Goal: Task Accomplishment & Management: Use online tool/utility

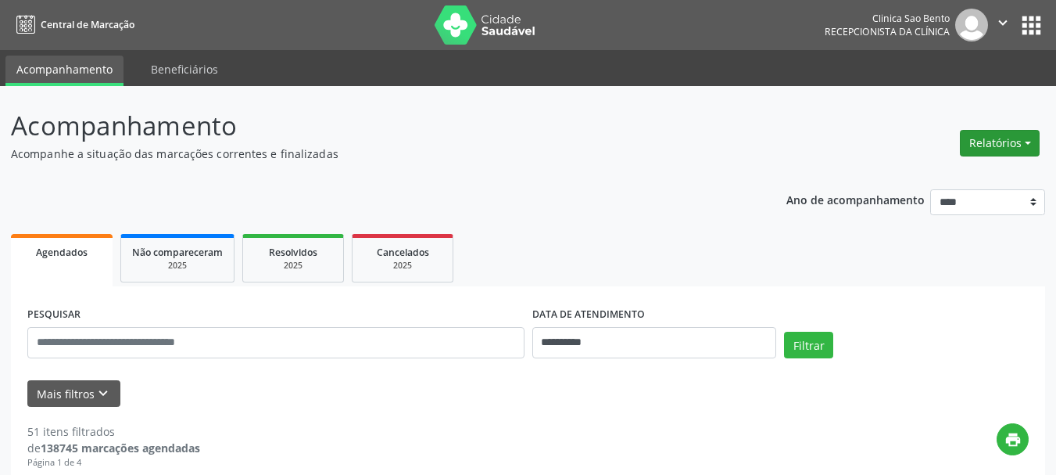
click at [1001, 135] on button "Relatórios" at bounding box center [1000, 143] width 80 height 27
click at [956, 170] on link "Agendamentos" at bounding box center [957, 177] width 168 height 22
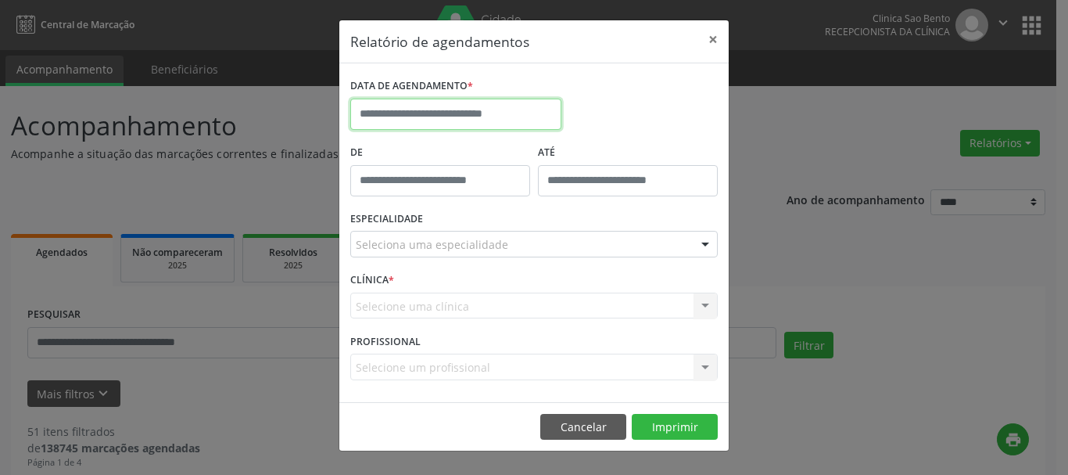
click at [454, 113] on input "text" at bounding box center [455, 114] width 211 height 31
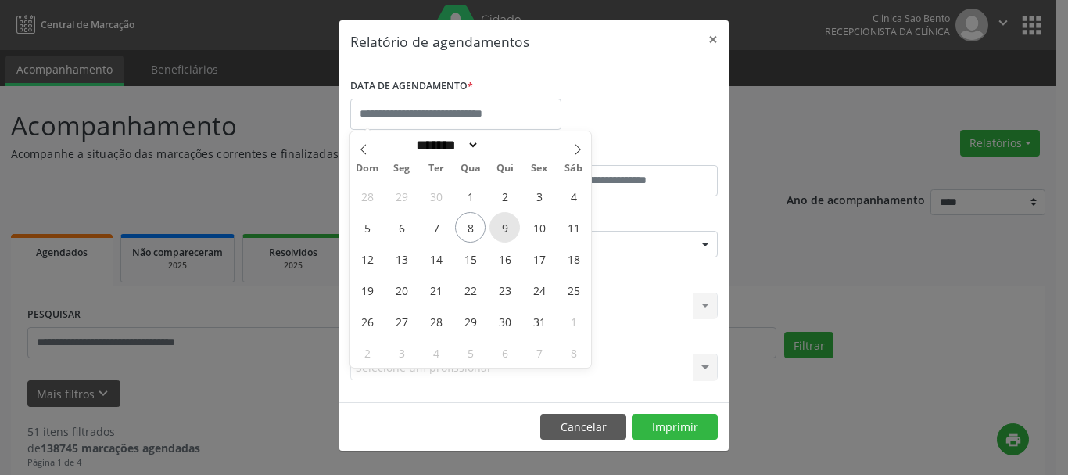
click at [506, 220] on span "9" at bounding box center [505, 227] width 30 height 30
type input "**********"
click at [506, 220] on span "9" at bounding box center [505, 227] width 30 height 30
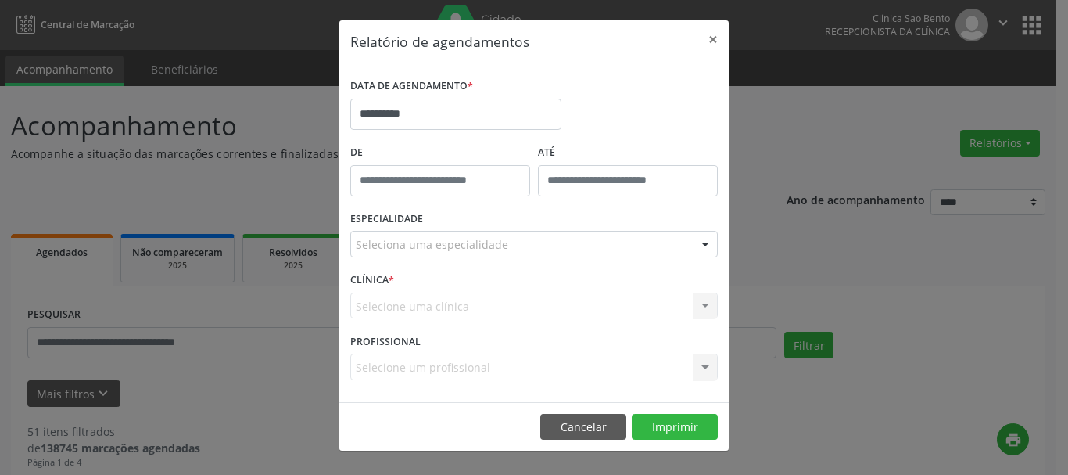
click at [506, 220] on div "ESPECIALIDADE Seleciona uma especialidade Todas as especialidades Alergologia A…" at bounding box center [533, 237] width 375 height 61
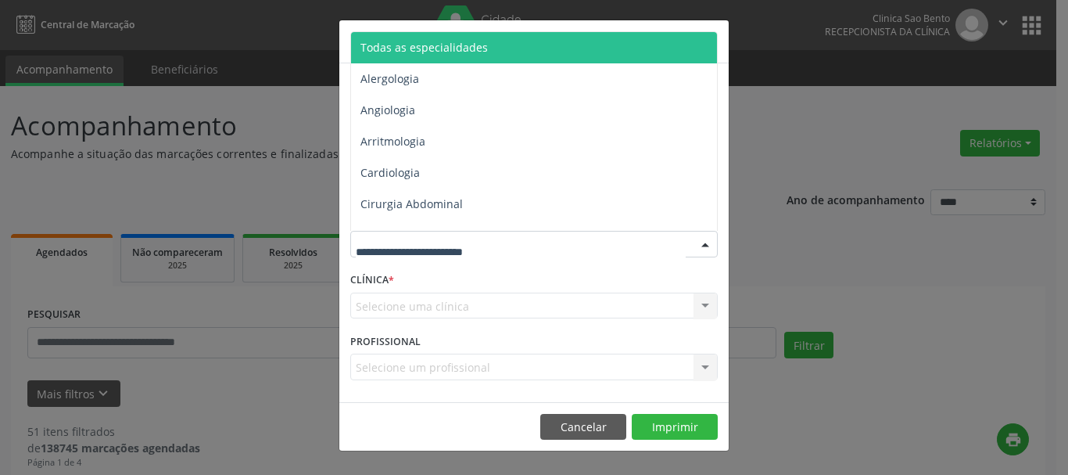
click at [425, 36] on span "Todas as especialidades" at bounding box center [535, 47] width 368 height 31
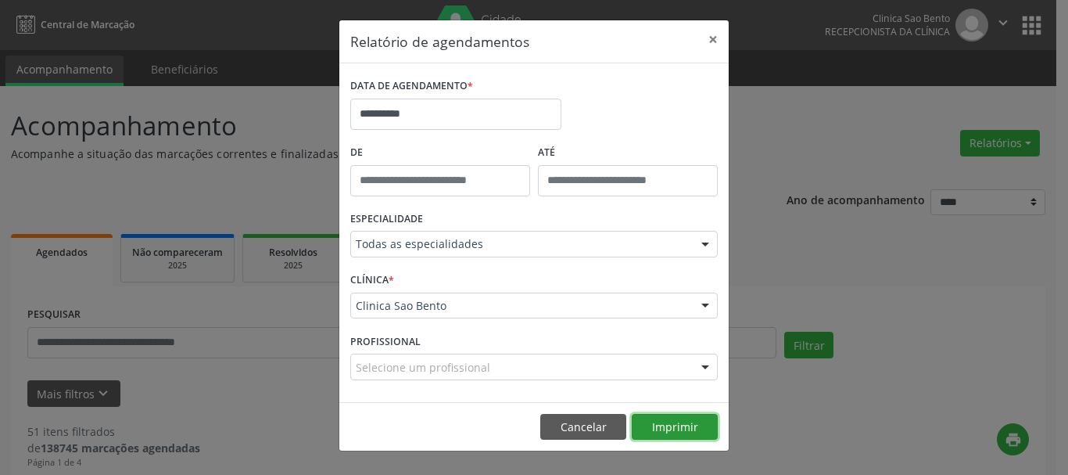
click at [656, 418] on button "Imprimir" at bounding box center [675, 427] width 86 height 27
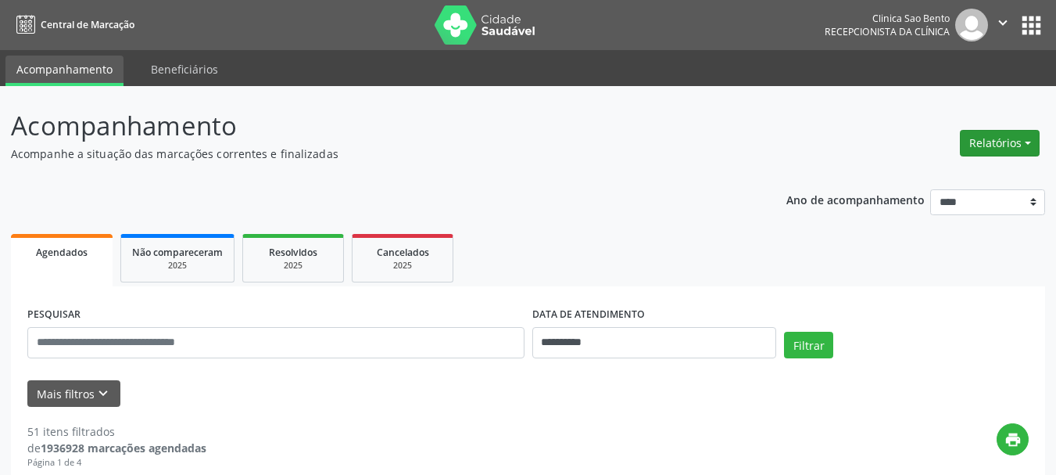
click at [992, 134] on button "Relatórios" at bounding box center [1000, 143] width 80 height 27
click at [936, 171] on link "Agendamentos" at bounding box center [957, 177] width 168 height 22
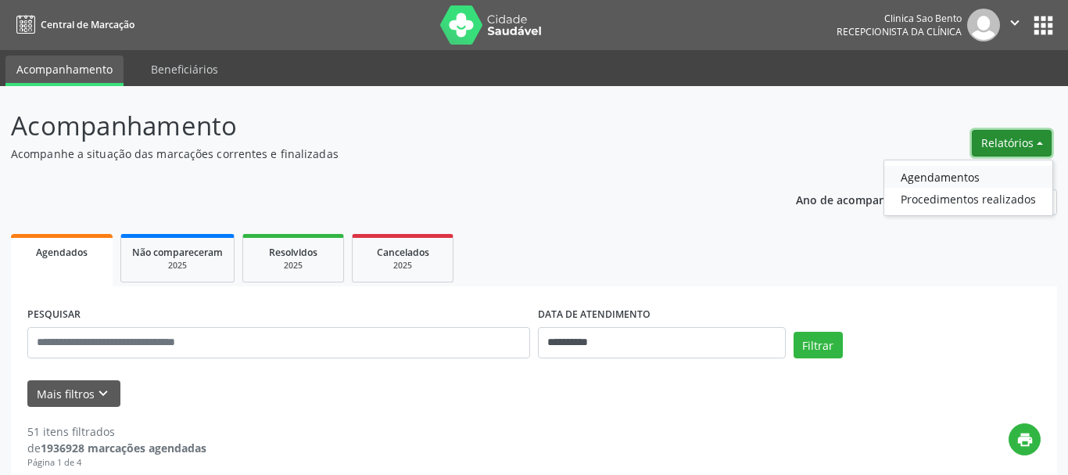
select select "*"
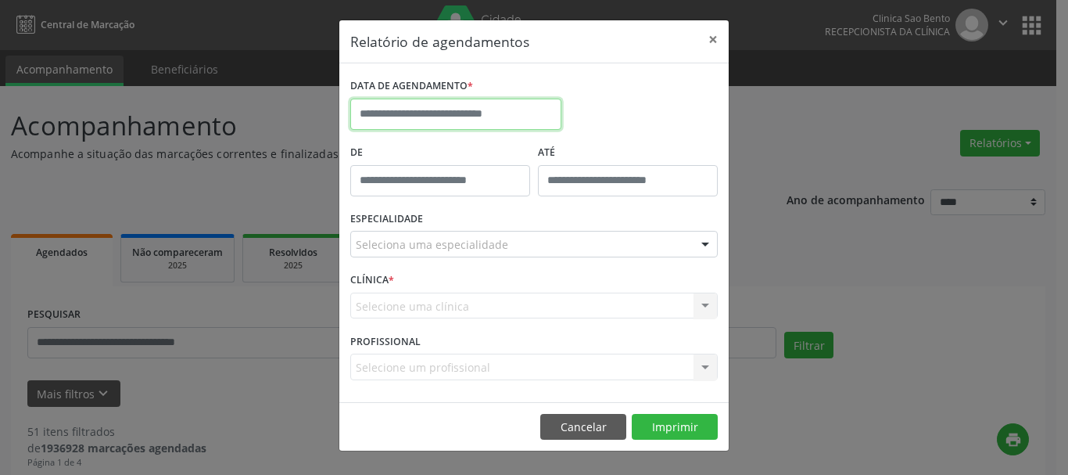
click at [468, 108] on input "text" at bounding box center [455, 114] width 211 height 31
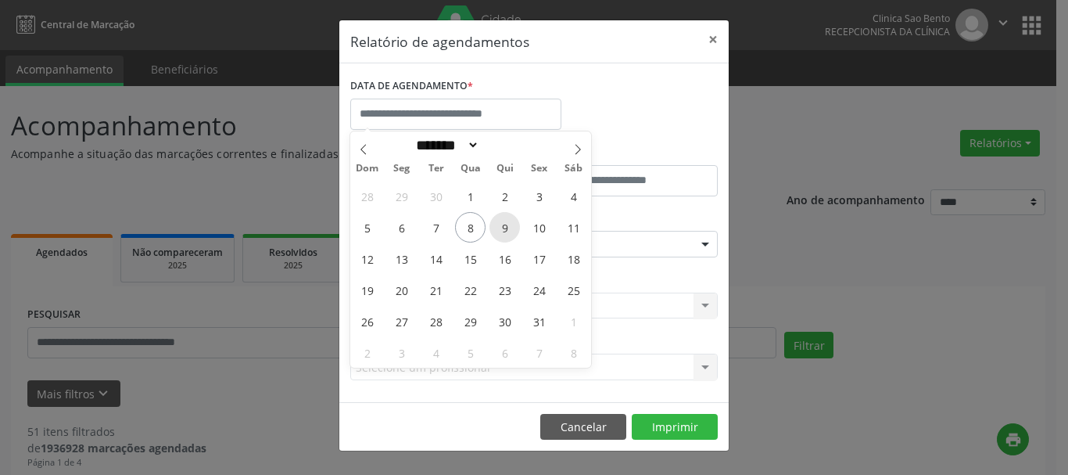
click at [504, 220] on span "9" at bounding box center [505, 227] width 30 height 30
type input "**********"
click at [504, 220] on span "9" at bounding box center [505, 227] width 30 height 30
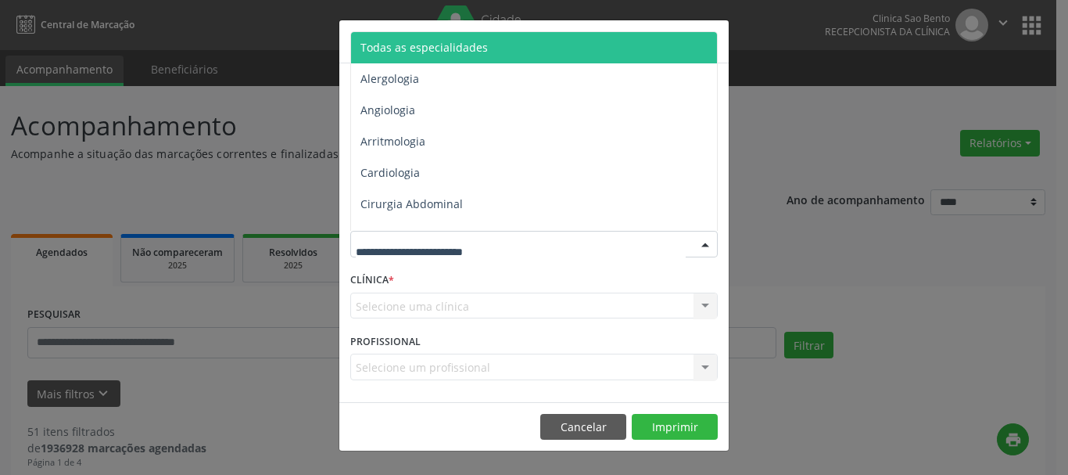
click at [490, 44] on span "Todas as especialidades" at bounding box center [535, 47] width 368 height 31
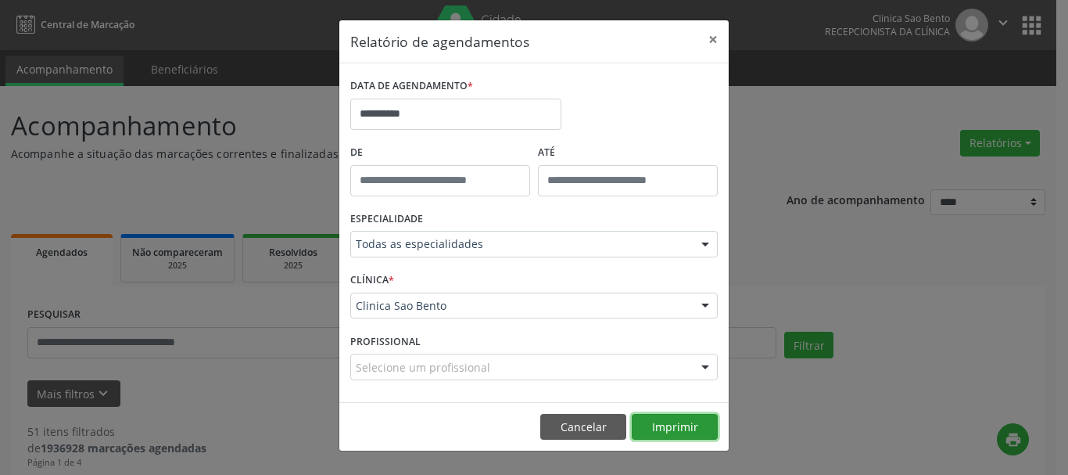
click at [669, 421] on button "Imprimir" at bounding box center [675, 427] width 86 height 27
click at [716, 41] on button "×" at bounding box center [713, 39] width 31 height 38
